Goal: Task Accomplishment & Management: Use online tool/utility

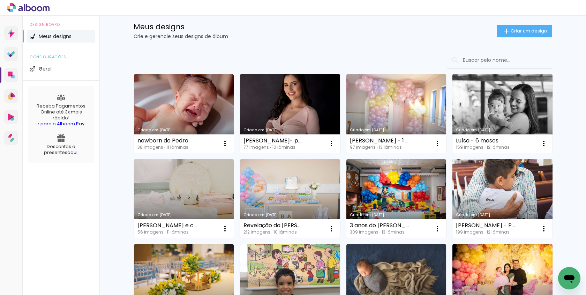
scroll to position [18, 0]
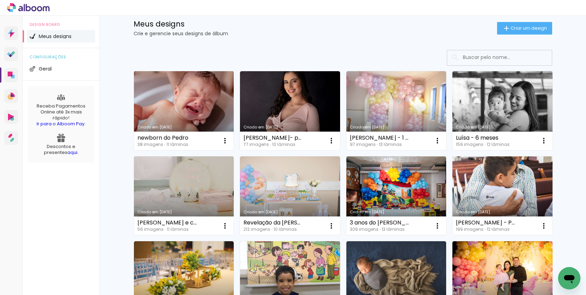
click at [163, 95] on link "Criado em [DATE]" at bounding box center [184, 110] width 100 height 79
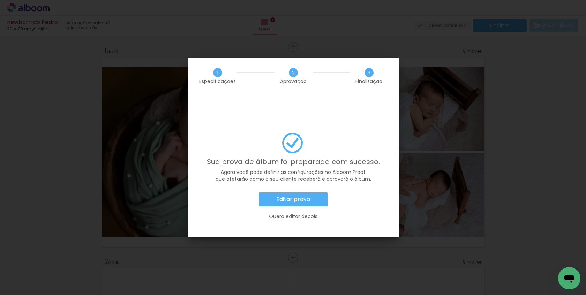
click at [0, 0] on slot "Editar prova" at bounding box center [0, 0] width 0 height 0
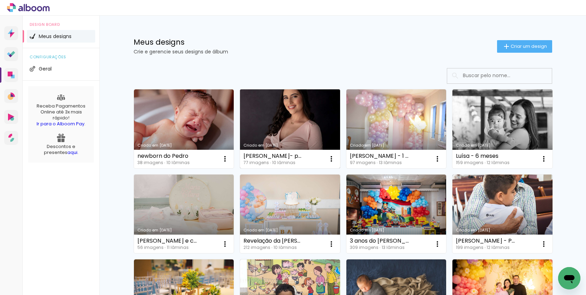
click at [260, 125] on link "Criado em [DATE]" at bounding box center [290, 128] width 100 height 79
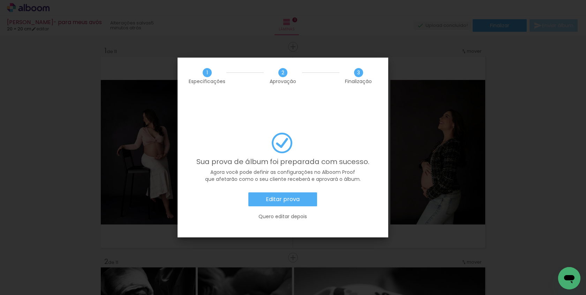
scroll to position [0, 3070]
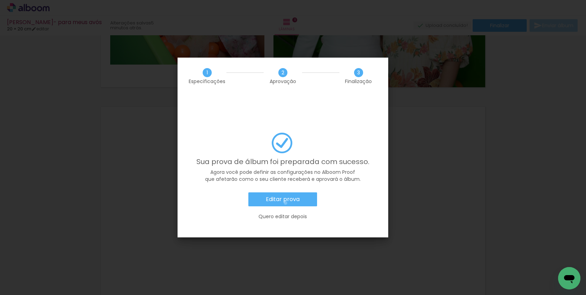
click at [0, 0] on slot "Editar prova" at bounding box center [0, 0] width 0 height 0
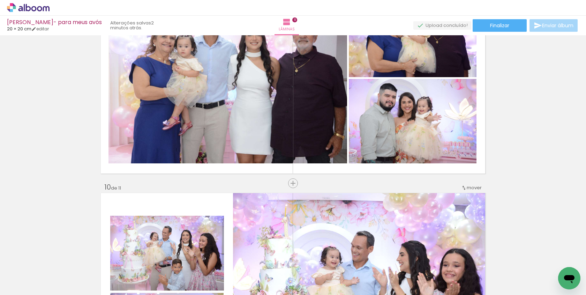
scroll to position [1633, 0]
